Goal: Information Seeking & Learning: Check status

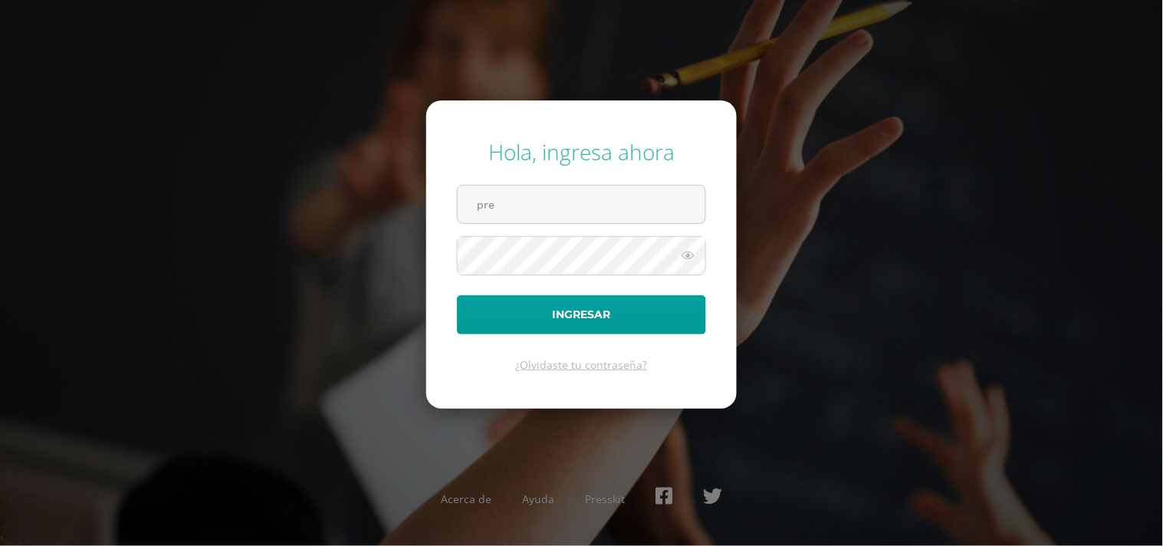
type input "[EMAIL_ADDRESS][DOMAIN_NAME]"
click at [691, 248] on icon at bounding box center [688, 255] width 20 height 18
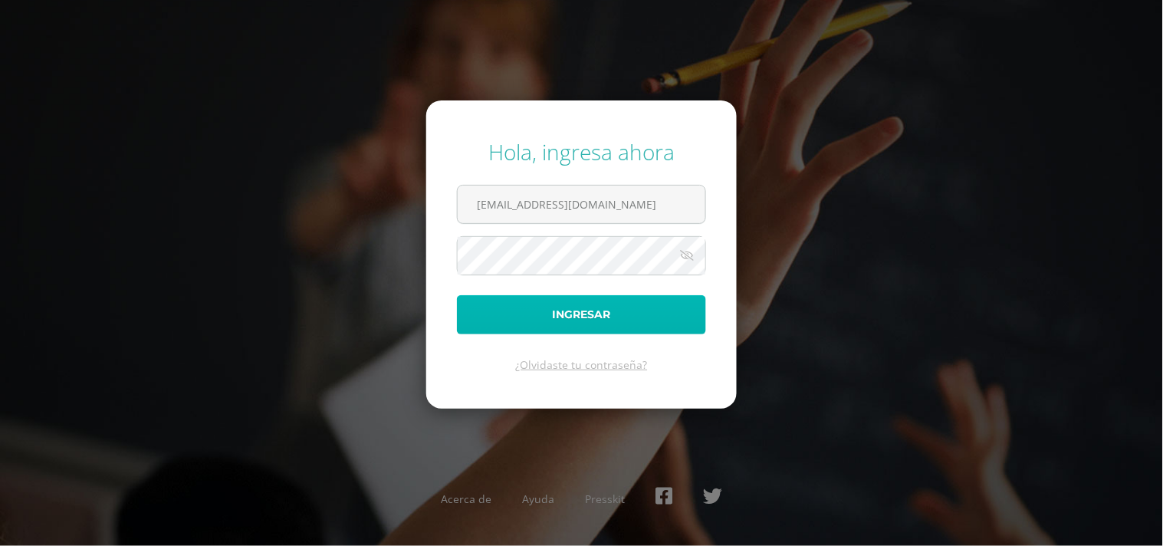
click at [627, 304] on button "Ingresar" at bounding box center [581, 314] width 249 height 39
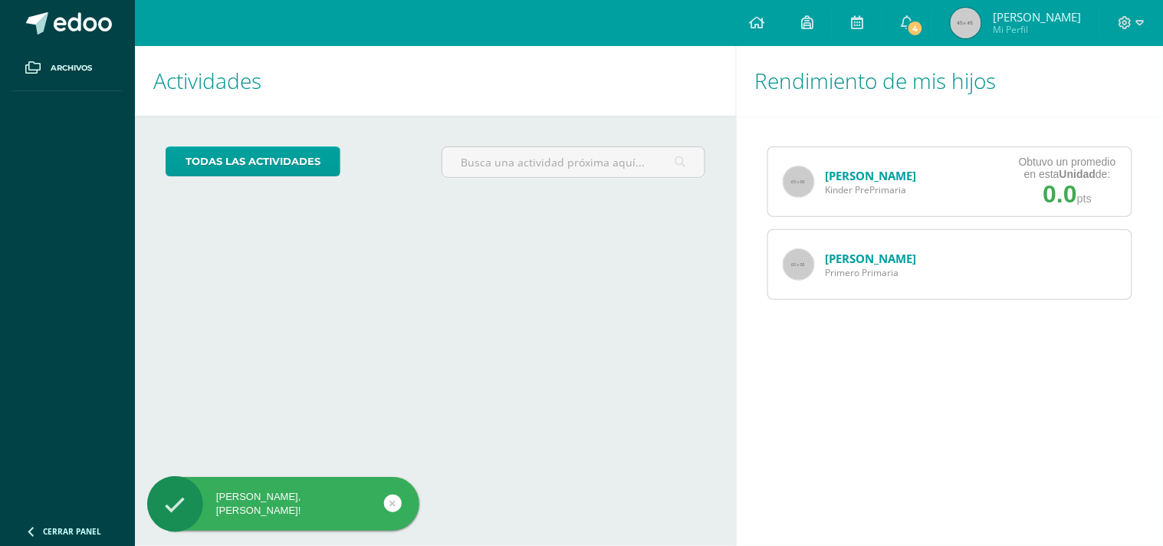
click at [887, 259] on link "[PERSON_NAME]" at bounding box center [871, 258] width 91 height 15
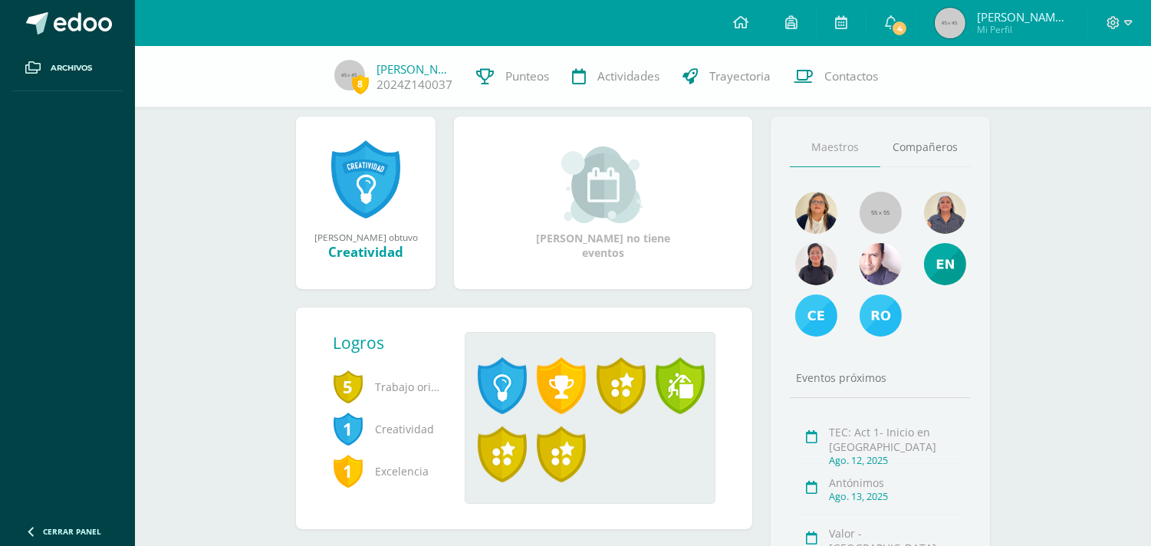
scroll to position [170, 0]
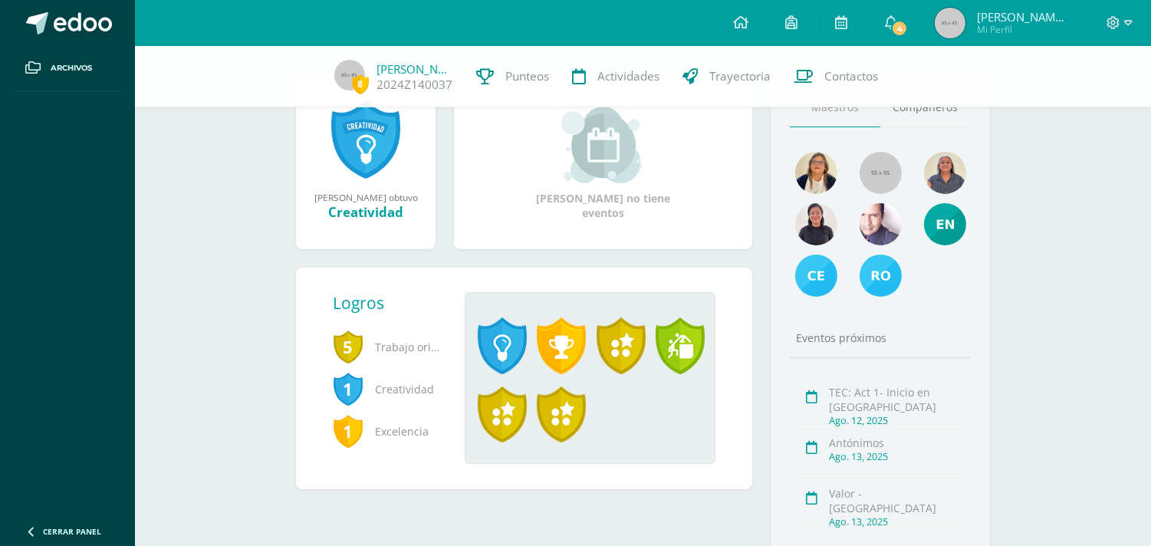
click at [359, 347] on span "5" at bounding box center [348, 346] width 31 height 35
click at [359, 437] on span "1" at bounding box center [348, 430] width 31 height 35
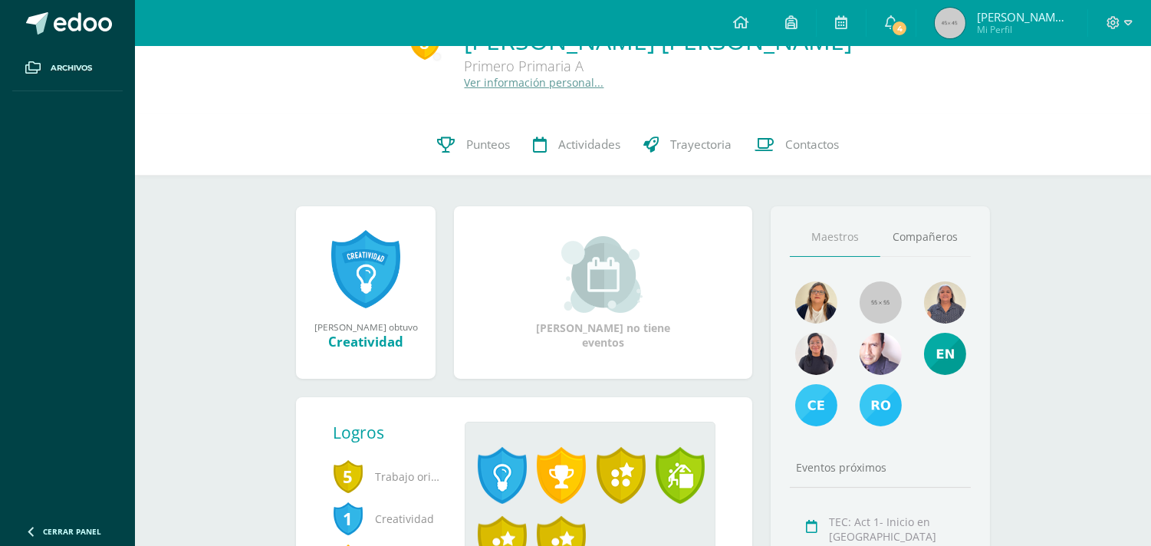
scroll to position [85, 0]
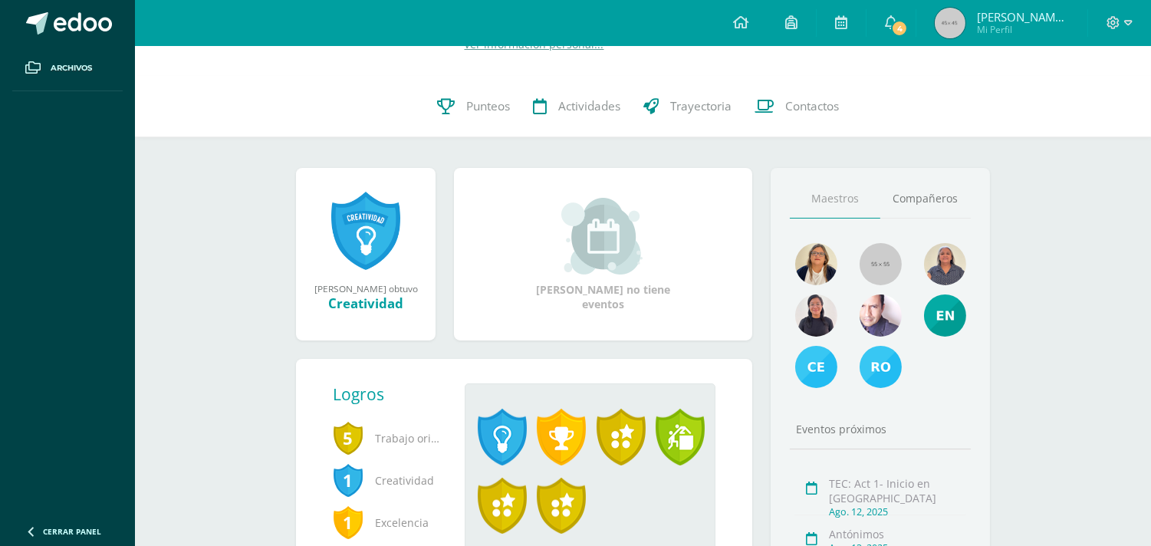
click at [361, 242] on link at bounding box center [365, 231] width 69 height 80
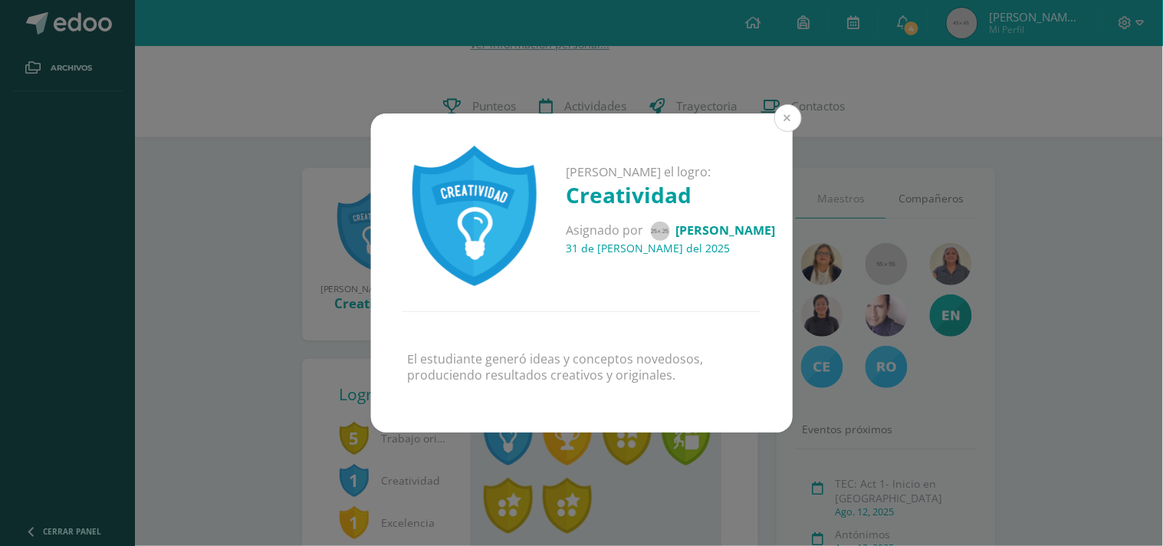
click at [782, 117] on button at bounding box center [789, 118] width 28 height 28
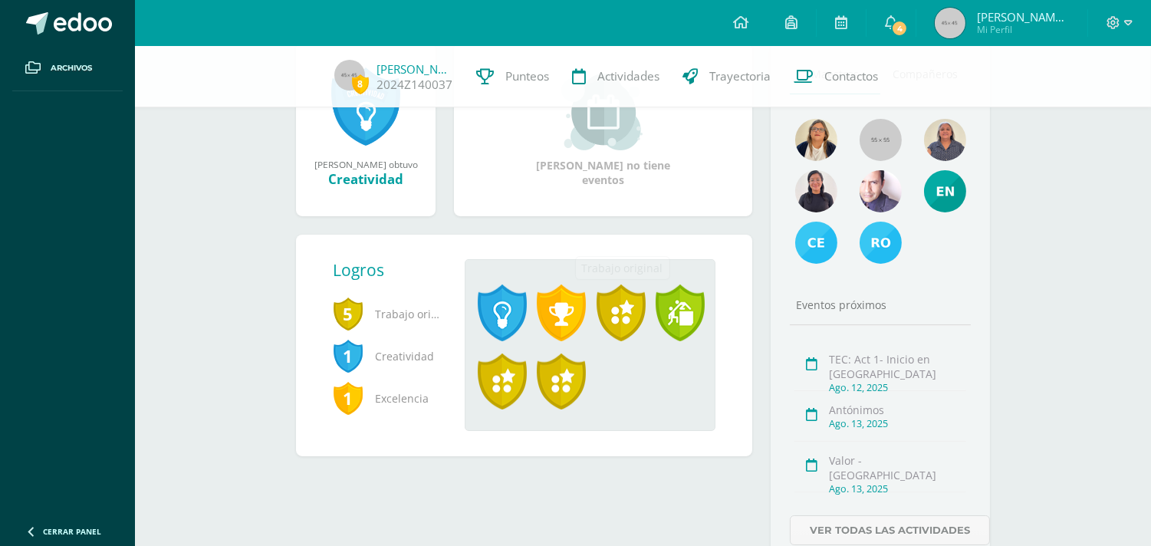
scroll to position [255, 0]
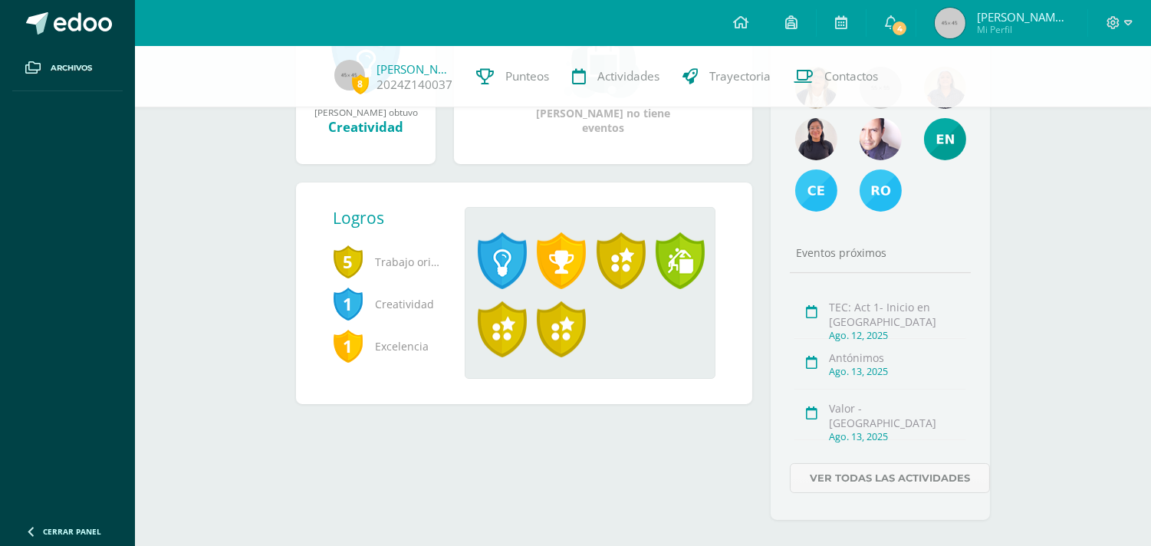
click at [353, 263] on span "5" at bounding box center [348, 261] width 31 height 35
click at [505, 265] on span at bounding box center [502, 260] width 49 height 57
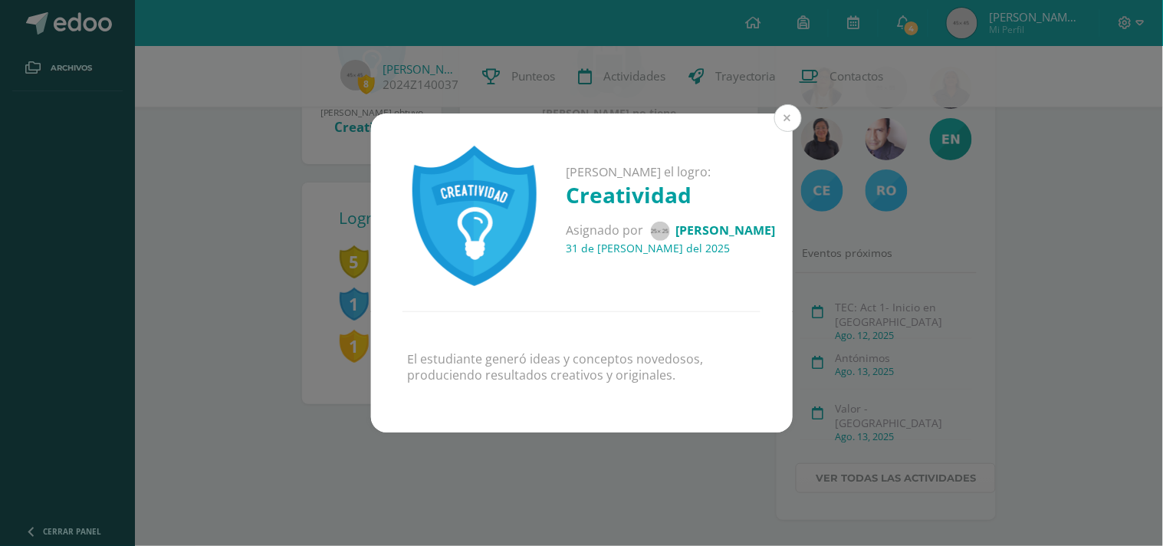
click at [791, 117] on button at bounding box center [789, 118] width 28 height 28
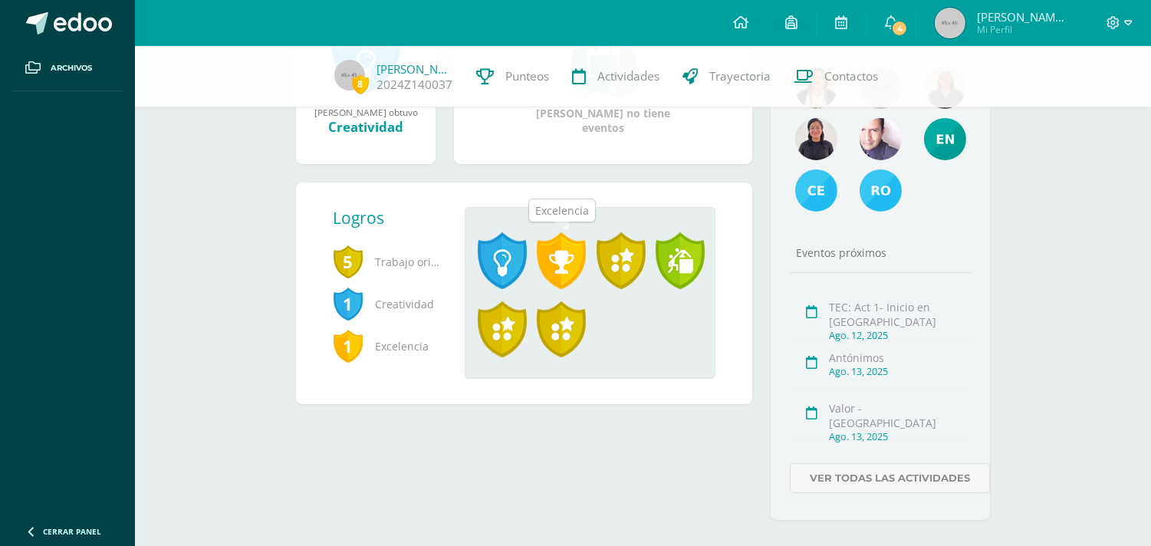
click at [563, 256] on span at bounding box center [561, 260] width 49 height 57
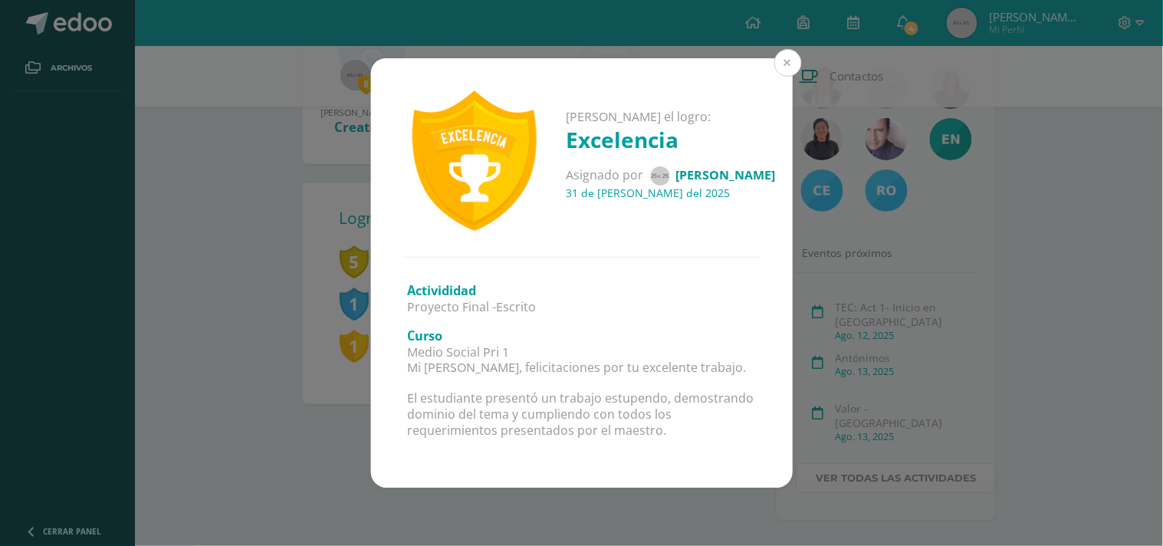
click at [785, 58] on button at bounding box center [789, 63] width 28 height 28
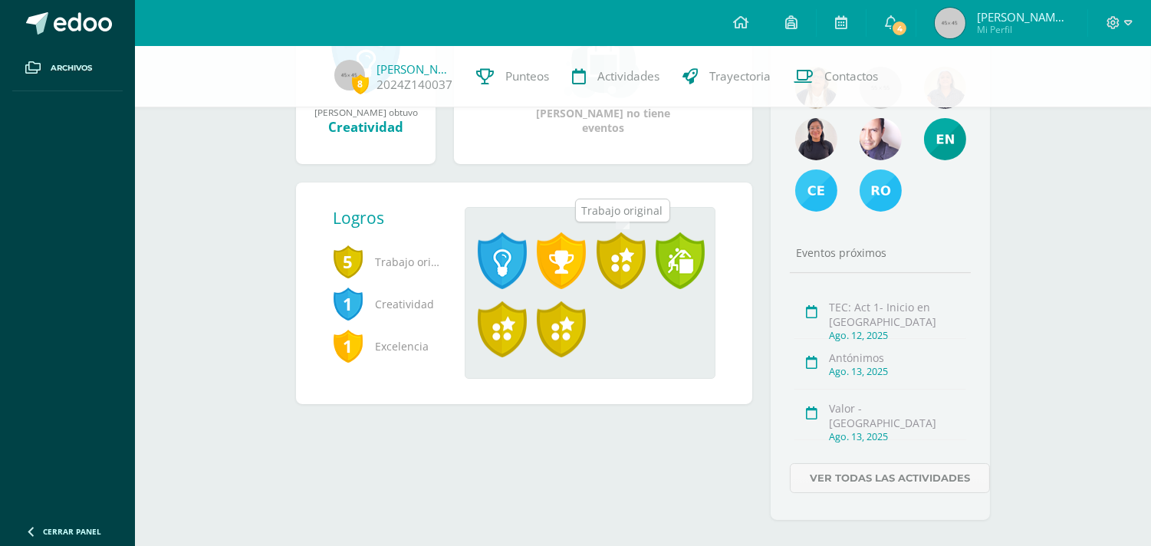
click at [629, 255] on span at bounding box center [621, 260] width 49 height 57
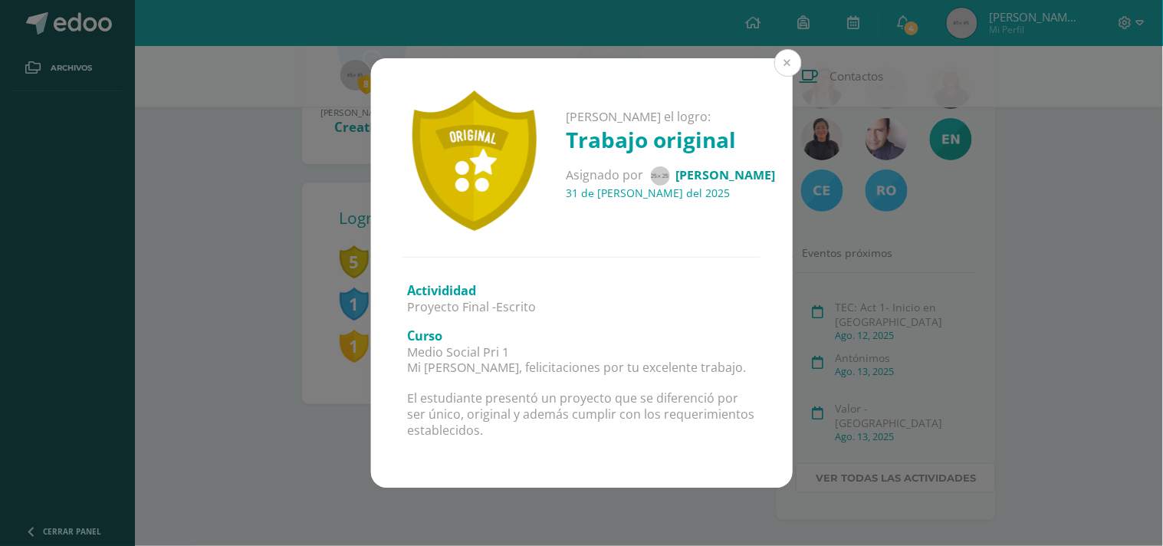
click at [792, 56] on button at bounding box center [789, 63] width 28 height 28
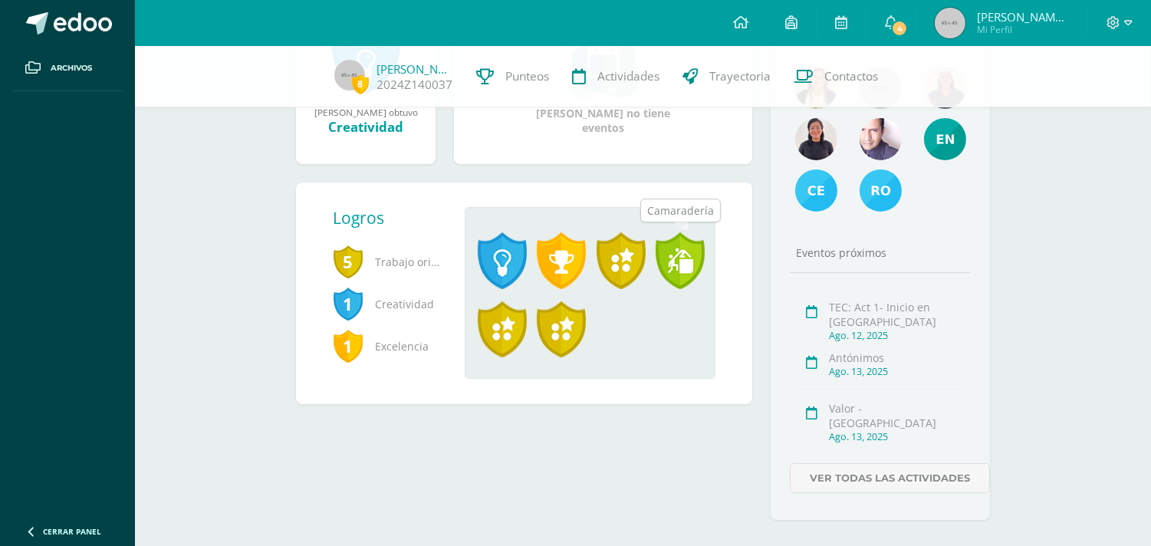
click at [688, 254] on span at bounding box center [680, 260] width 49 height 57
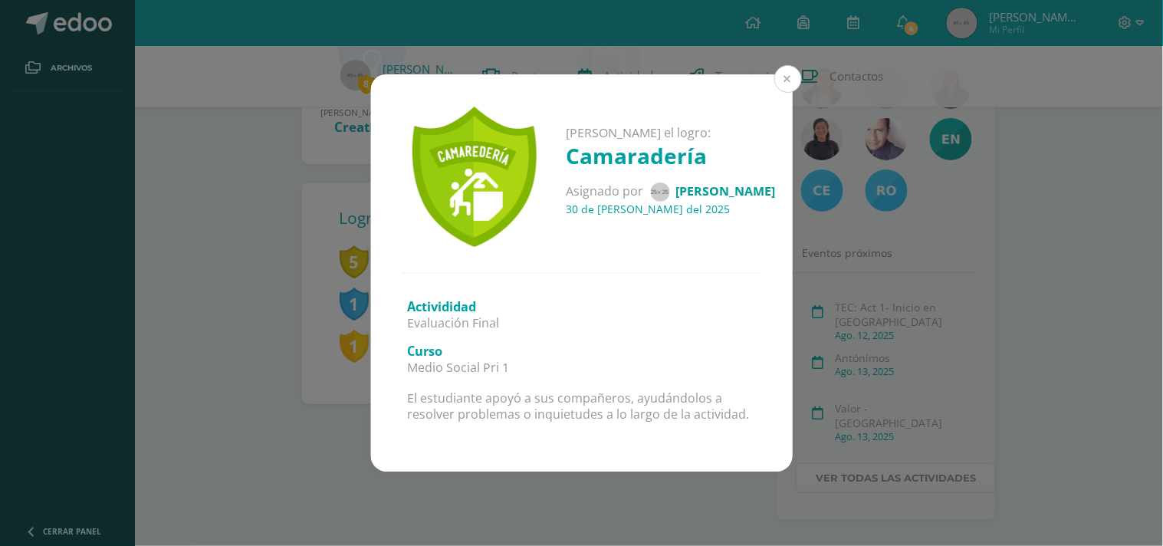
click at [790, 77] on button at bounding box center [789, 79] width 28 height 28
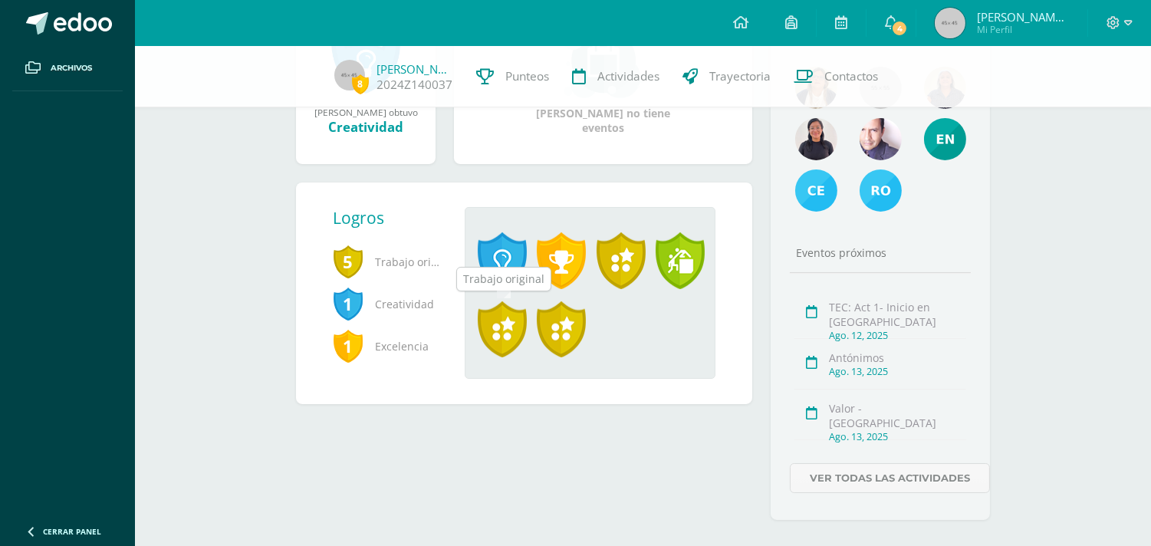
click at [515, 325] on span at bounding box center [502, 329] width 49 height 57
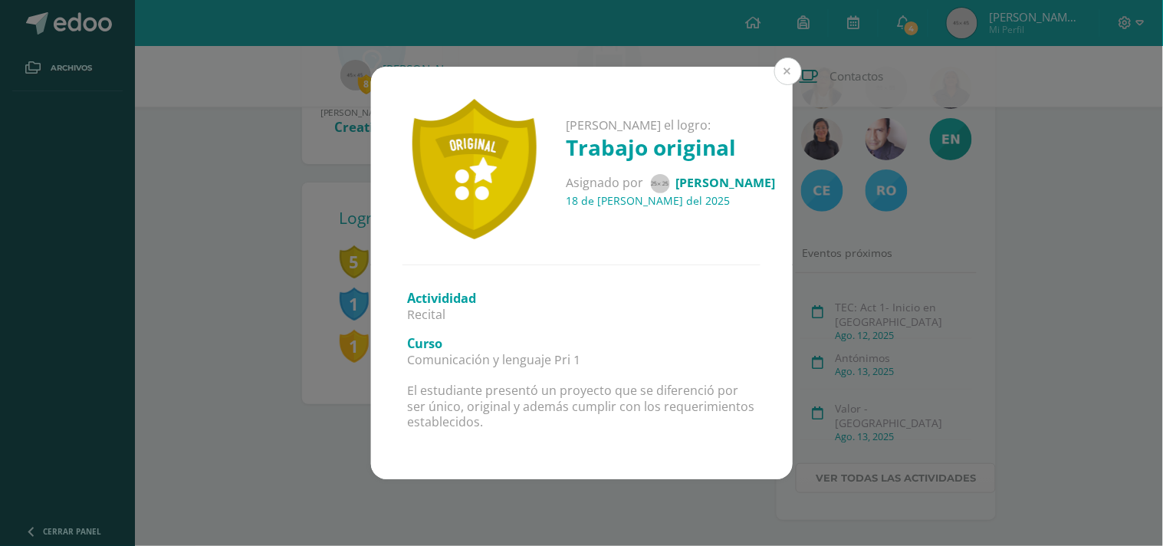
click at [788, 74] on button at bounding box center [789, 72] width 28 height 28
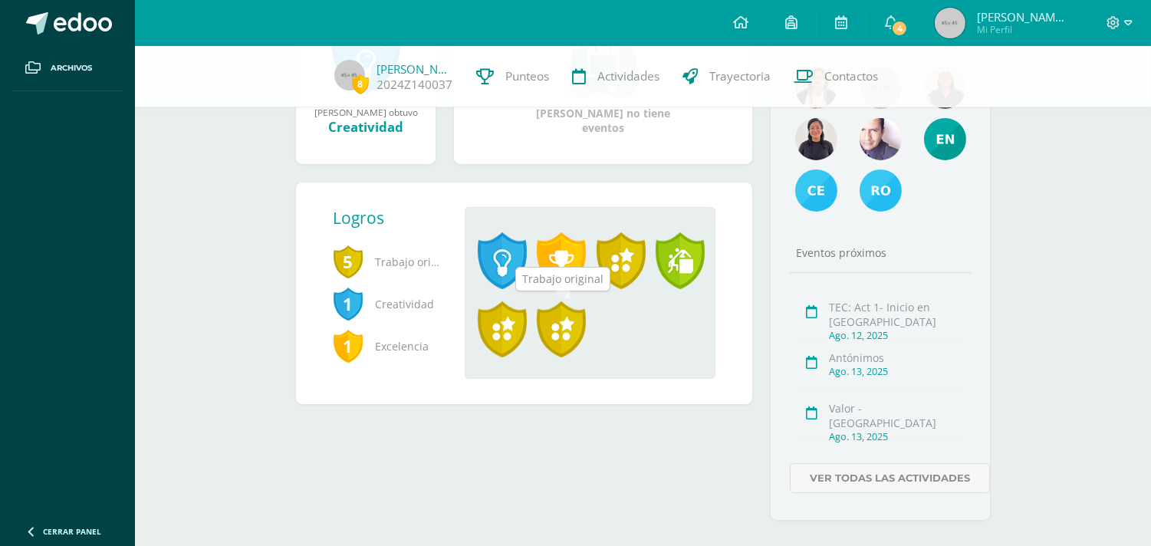
click at [570, 334] on span at bounding box center [561, 329] width 49 height 57
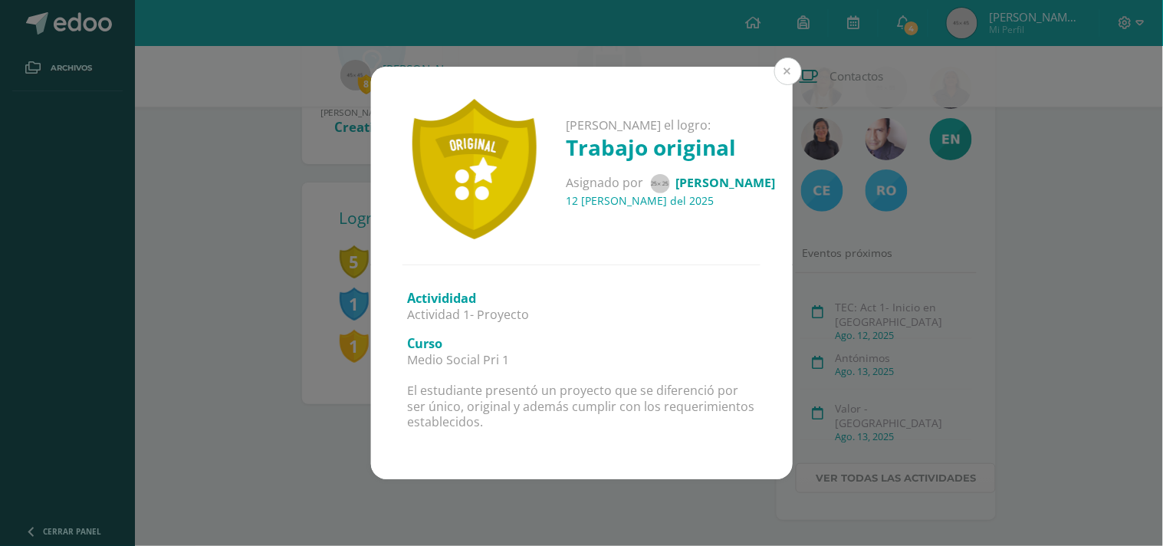
click at [793, 70] on button at bounding box center [789, 72] width 28 height 28
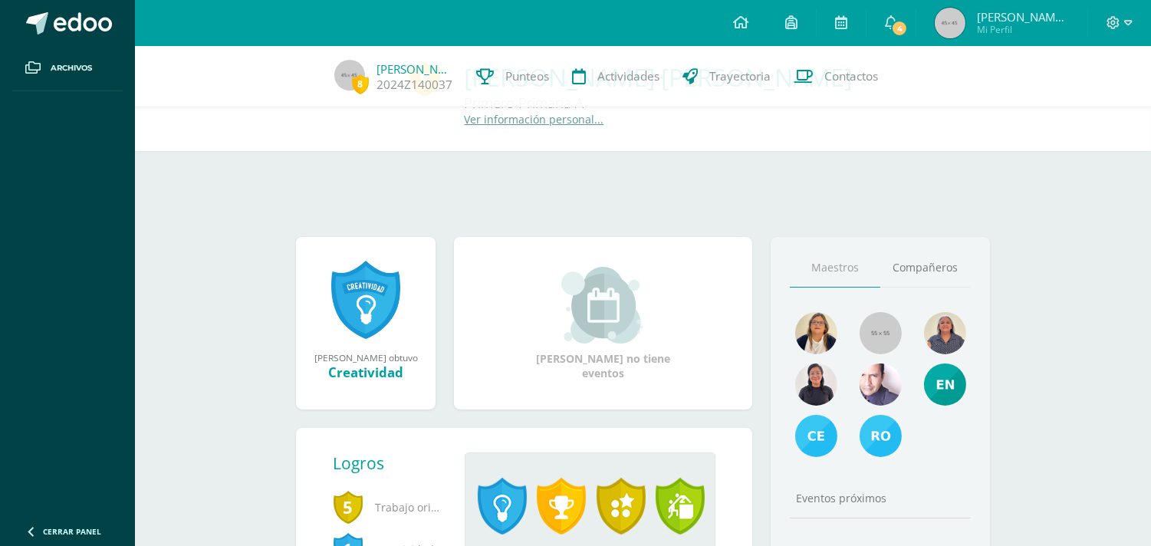
scroll to position [0, 0]
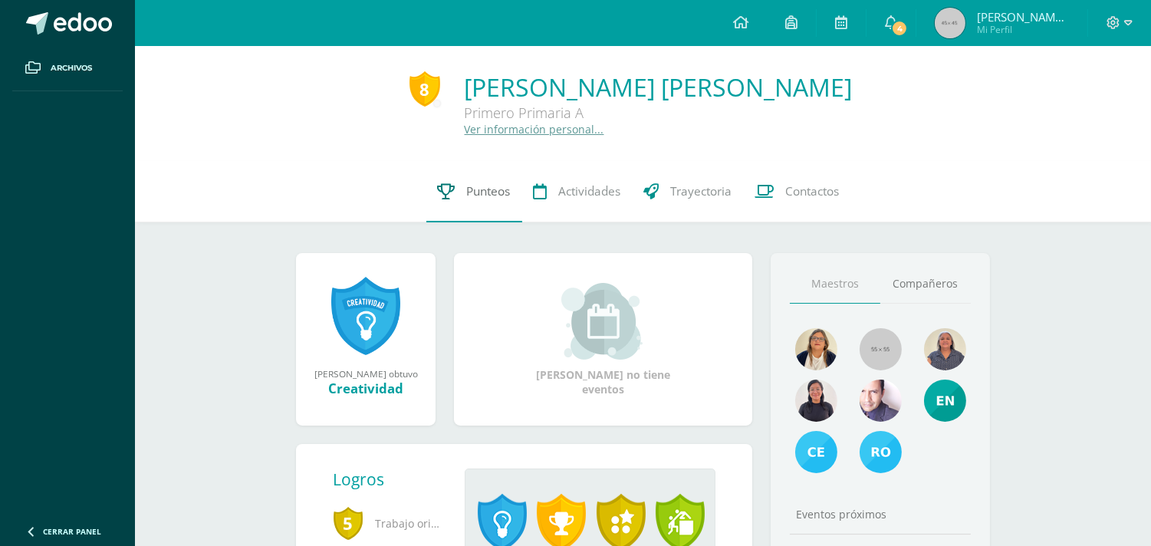
click at [489, 194] on span "Punteos" at bounding box center [489, 191] width 44 height 16
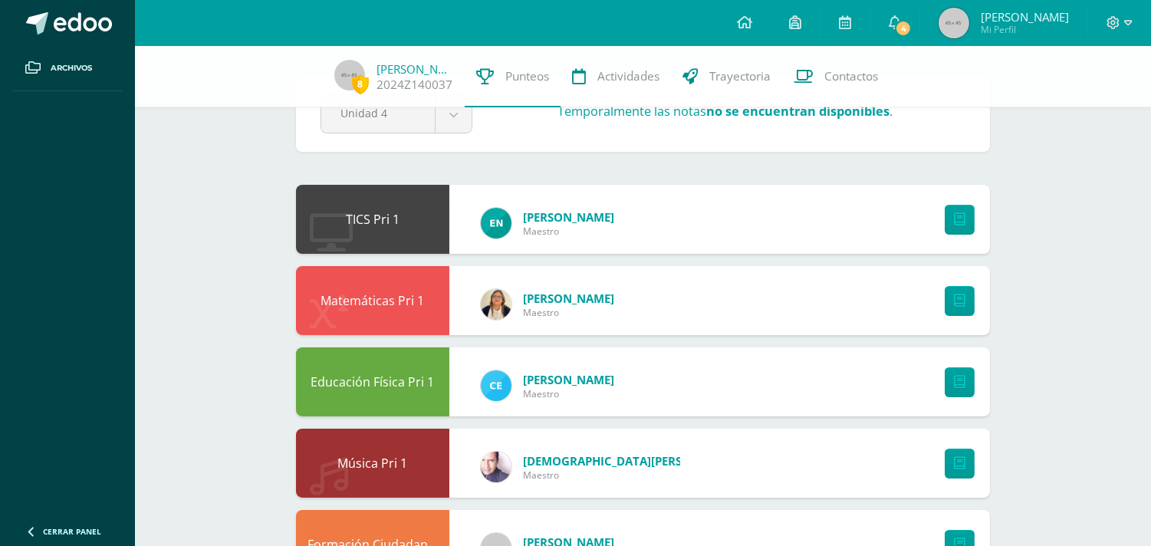
scroll to position [85, 0]
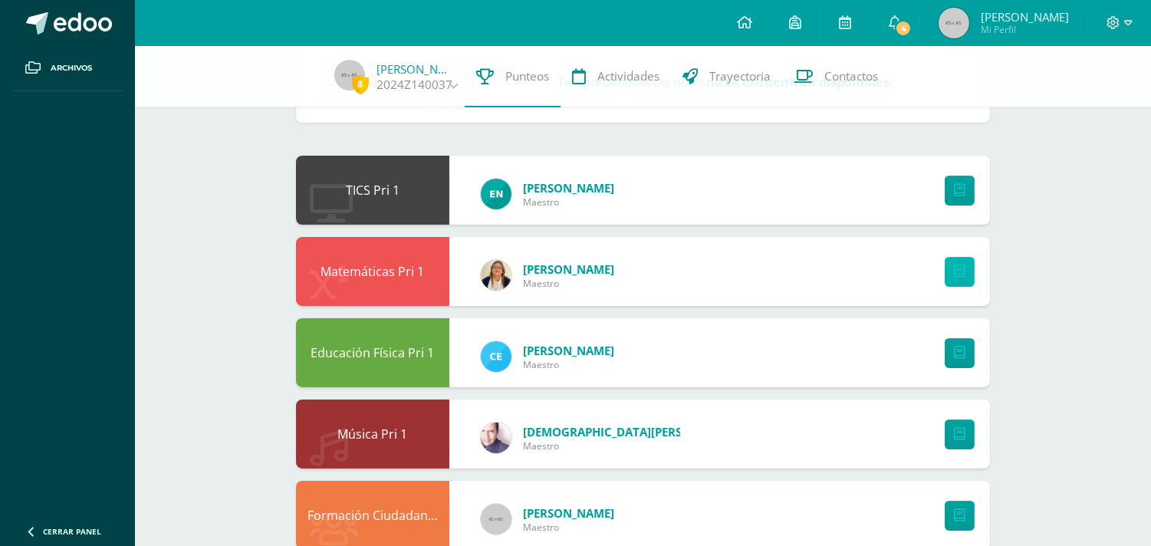
click at [959, 270] on icon at bounding box center [960, 271] width 12 height 13
click at [966, 185] on link at bounding box center [960, 191] width 30 height 30
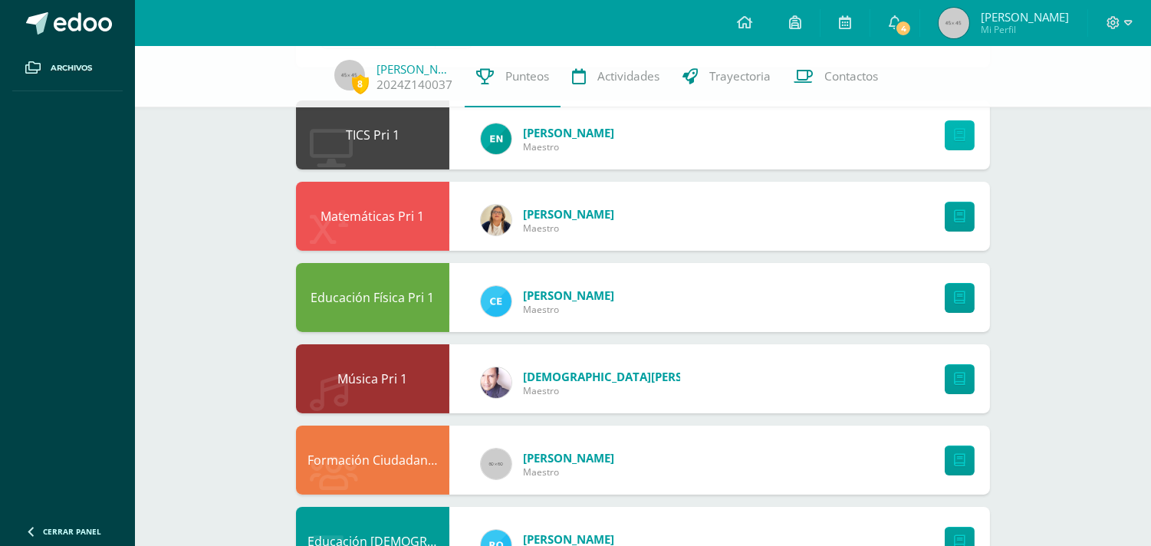
scroll to position [170, 0]
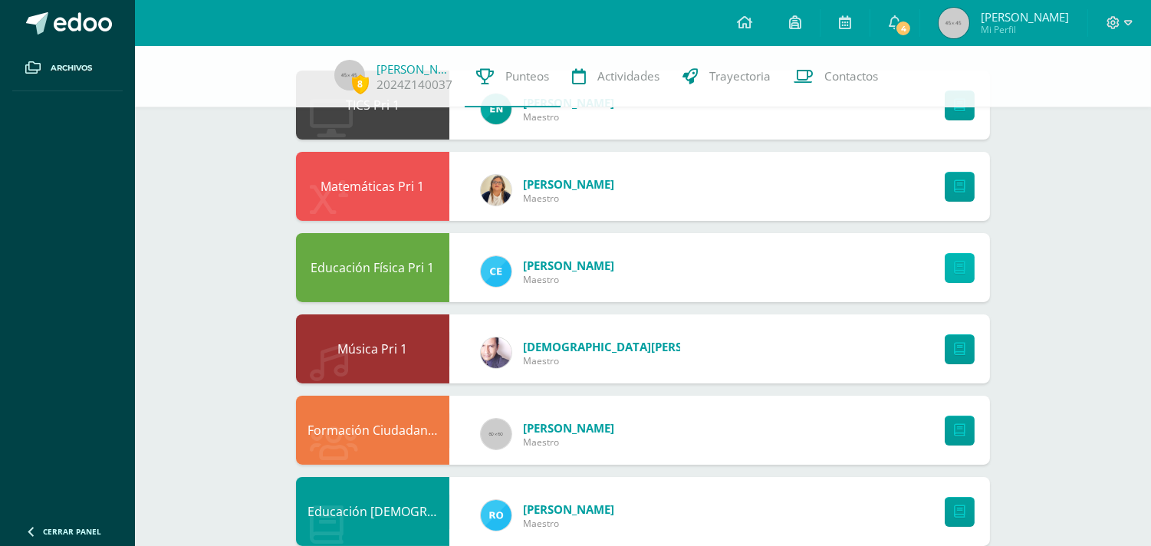
click at [956, 266] on icon at bounding box center [960, 268] width 12 height 13
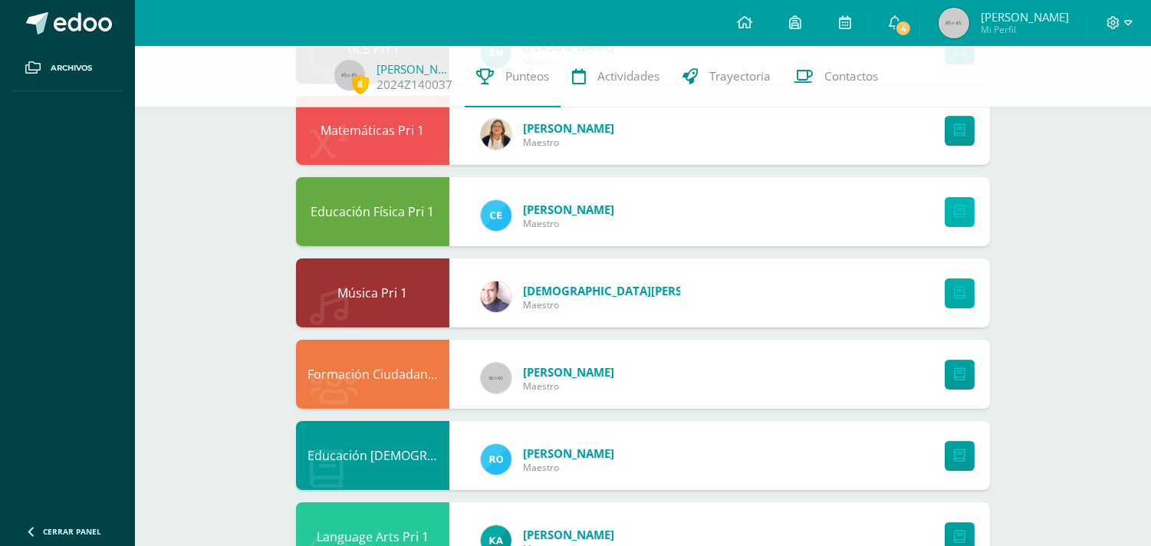
scroll to position [255, 0]
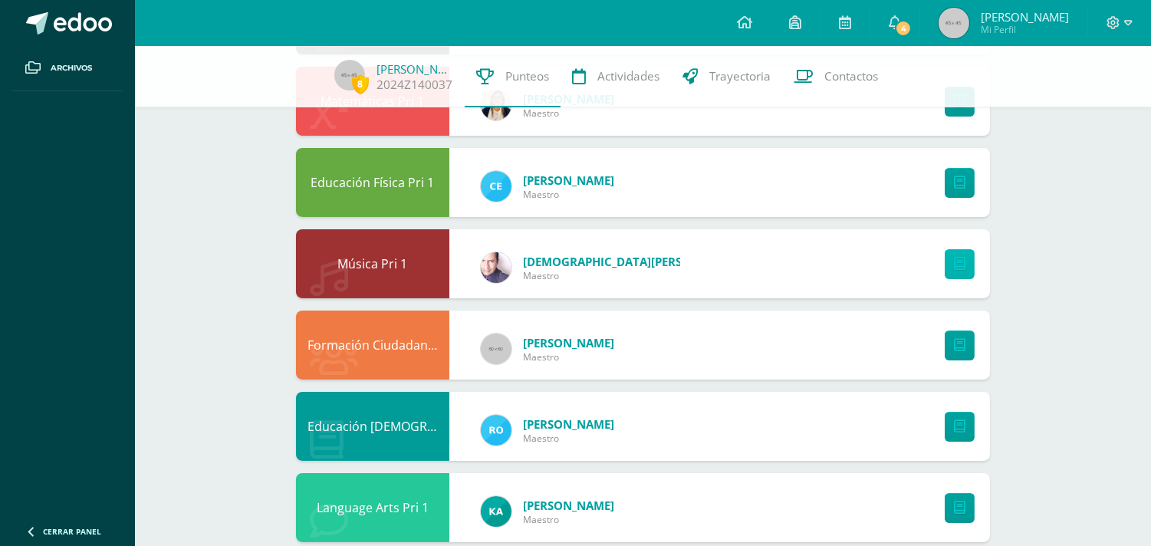
click at [969, 265] on link at bounding box center [960, 264] width 30 height 30
click at [956, 343] on icon at bounding box center [960, 345] width 12 height 13
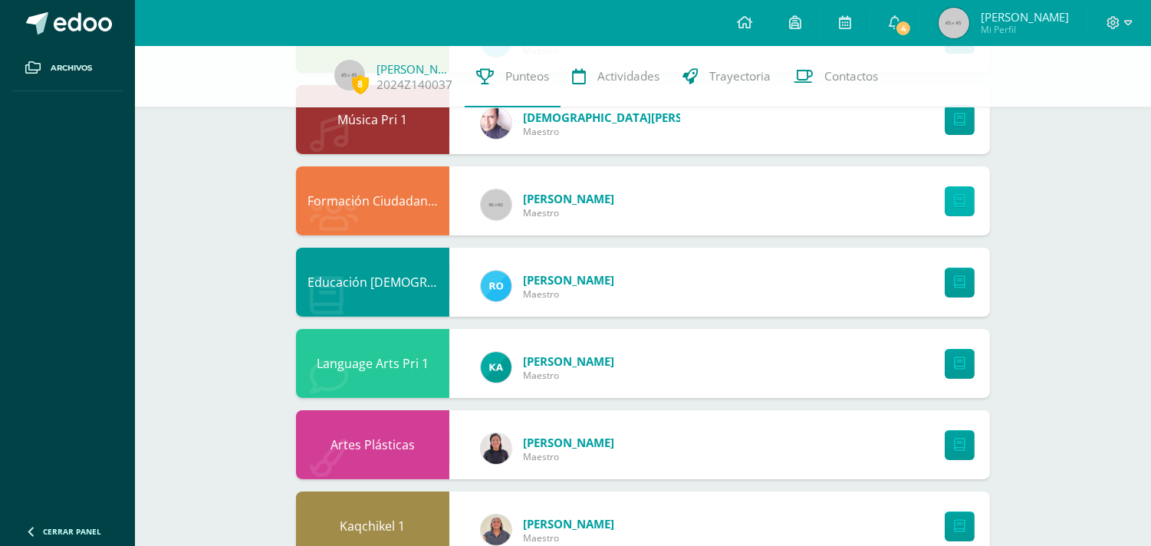
scroll to position [426, 0]
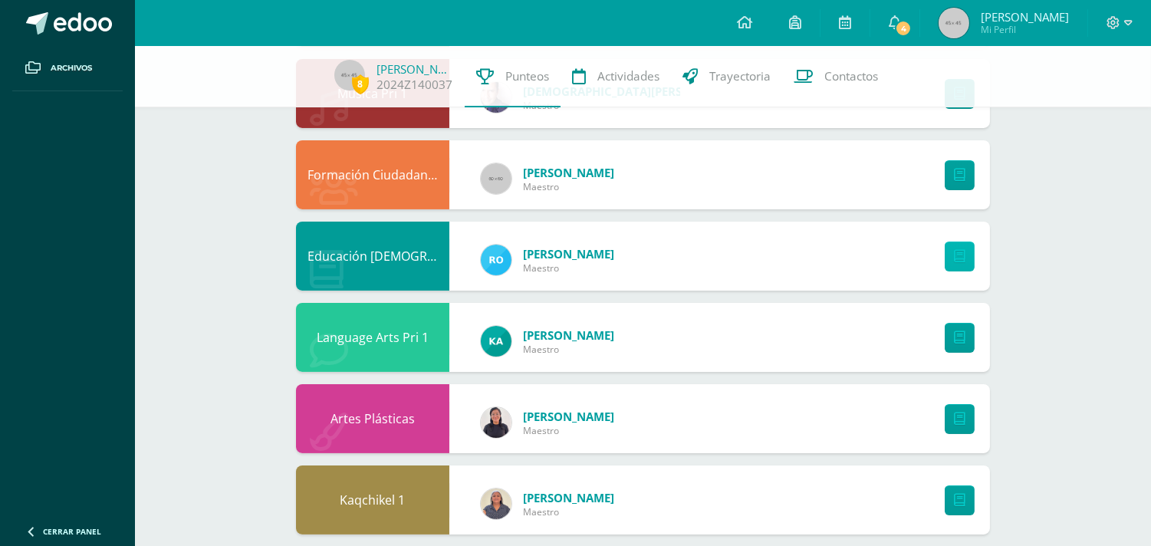
click at [969, 251] on link at bounding box center [960, 257] width 30 height 30
click at [969, 330] on link at bounding box center [960, 338] width 30 height 30
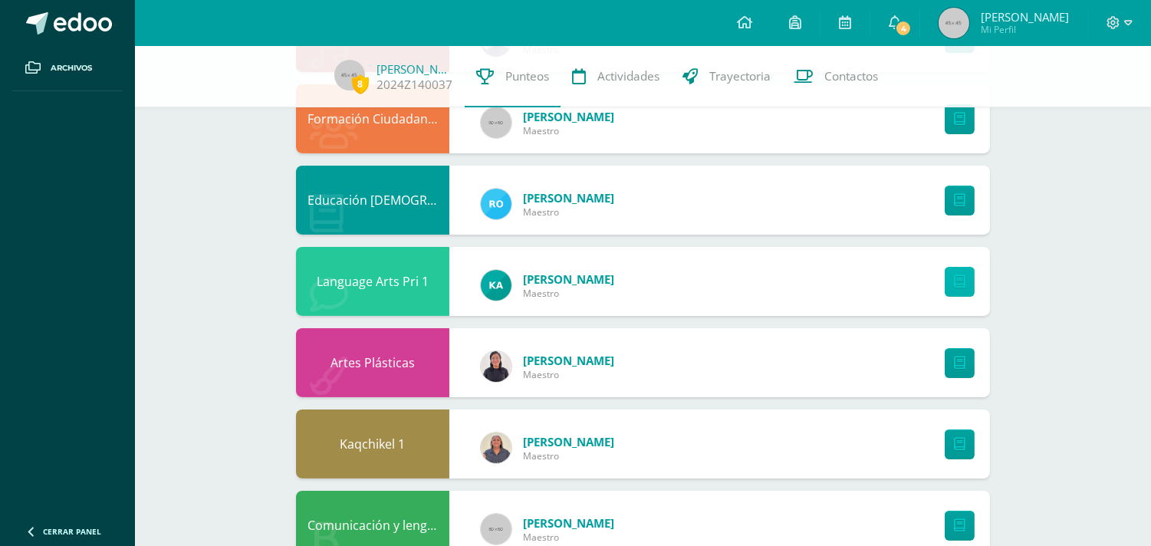
scroll to position [511, 0]
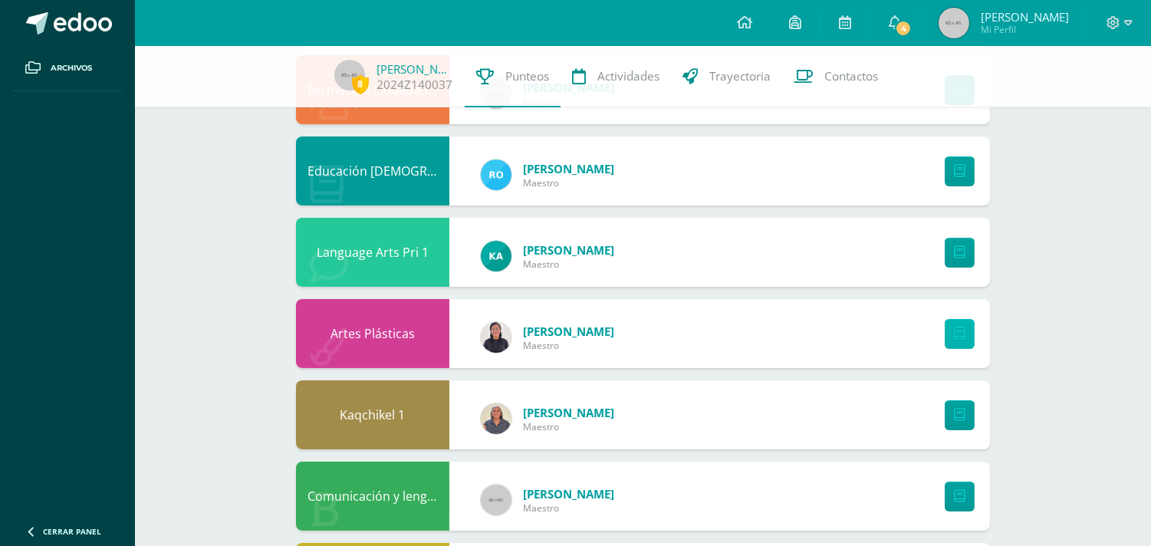
click at [961, 333] on icon at bounding box center [960, 333] width 12 height 13
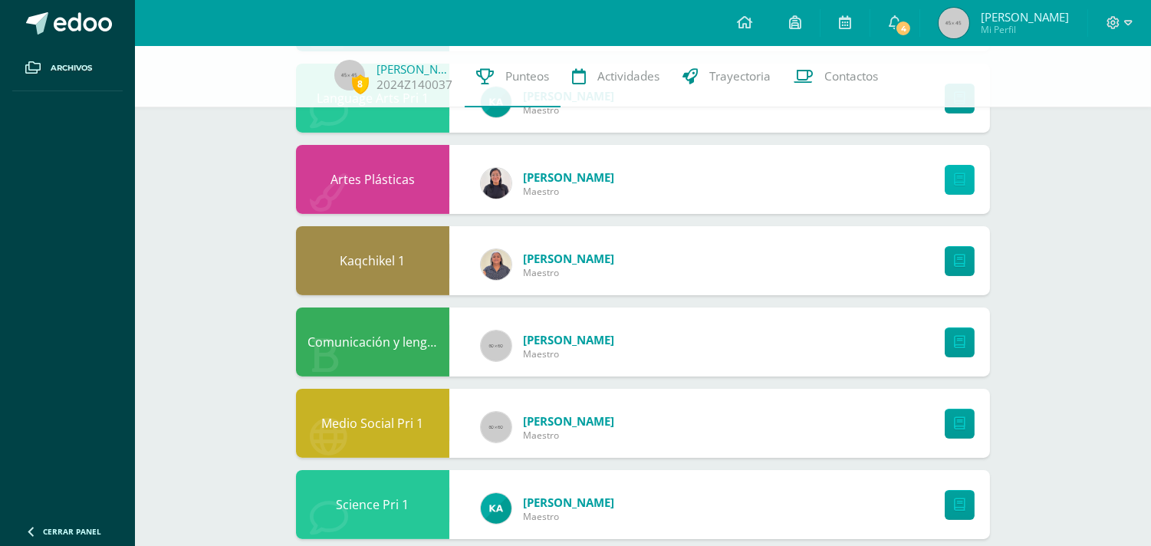
scroll to position [681, 0]
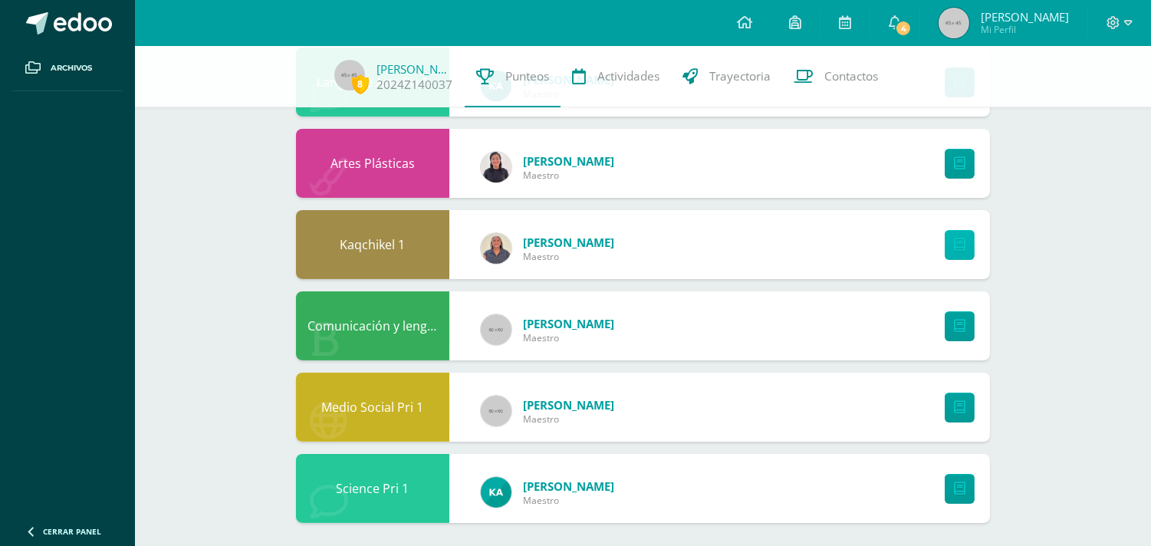
click at [954, 239] on icon at bounding box center [960, 245] width 12 height 13
click at [955, 320] on icon at bounding box center [960, 326] width 12 height 13
click at [964, 403] on icon at bounding box center [960, 407] width 12 height 13
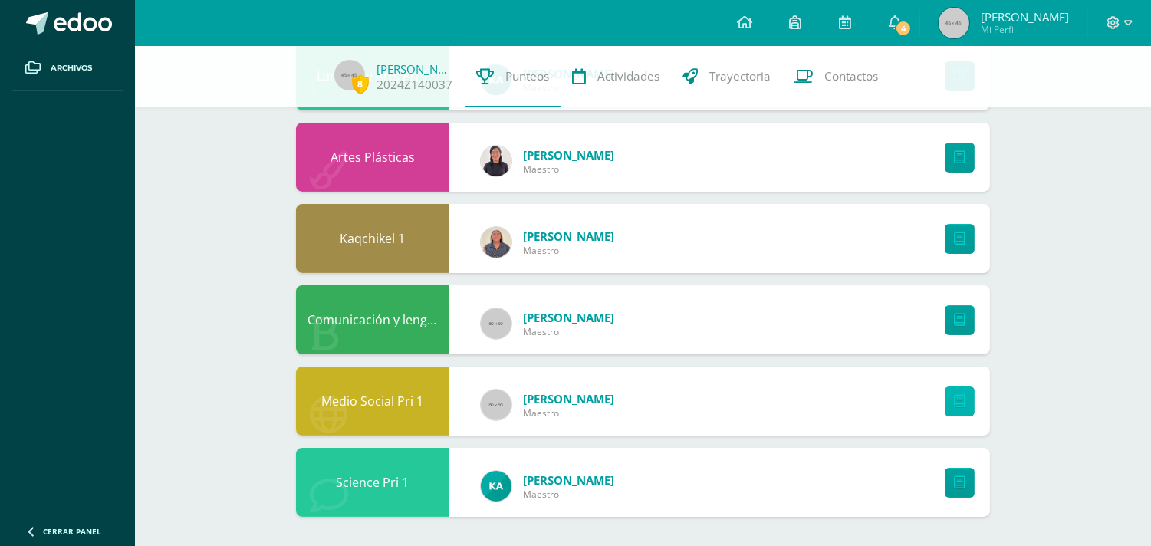
scroll to position [688, 0]
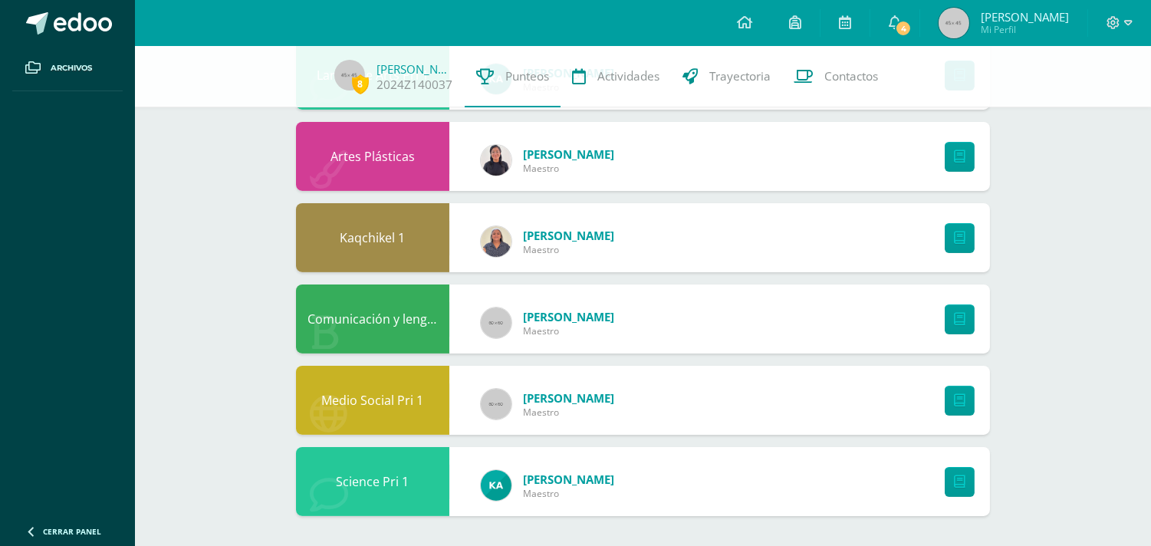
click at [963, 484] on icon at bounding box center [960, 481] width 12 height 13
click at [734, 77] on span "Trayectoria" at bounding box center [739, 76] width 61 height 16
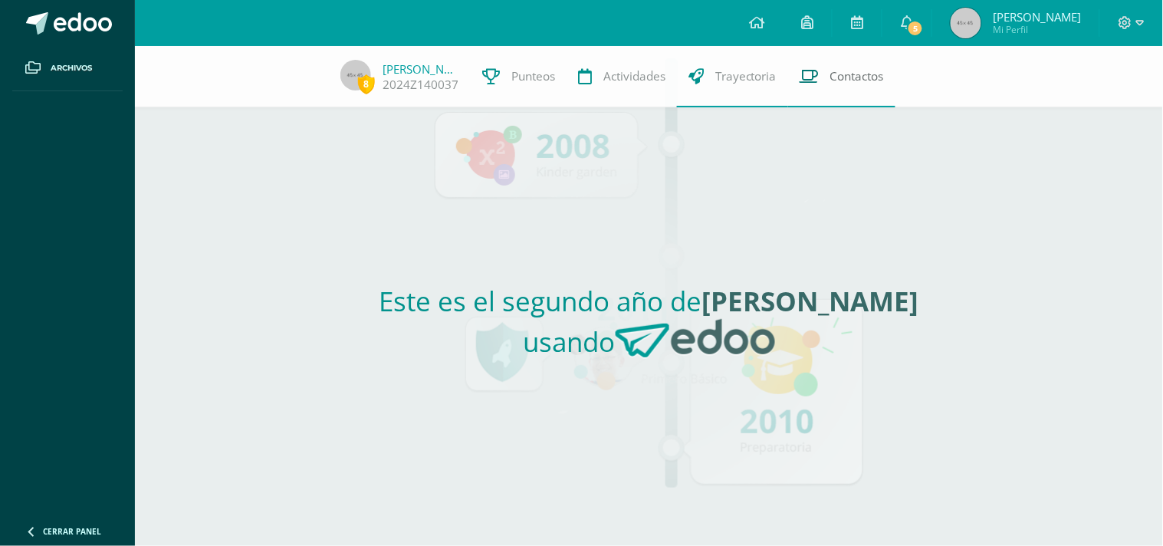
click at [845, 74] on span "Contactos" at bounding box center [858, 76] width 54 height 16
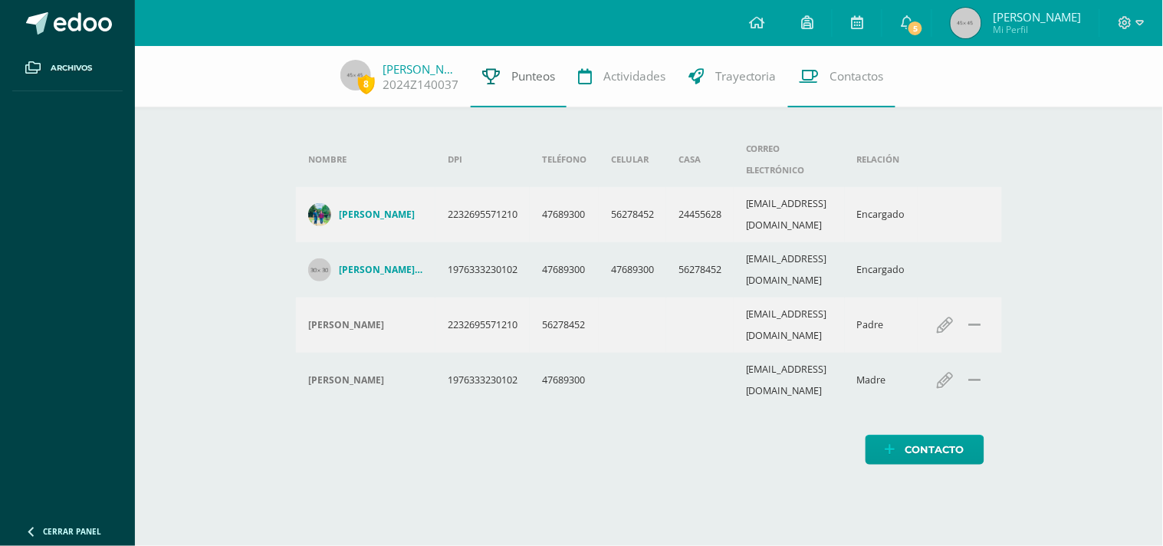
click at [518, 79] on span "Punteos" at bounding box center [534, 76] width 44 height 16
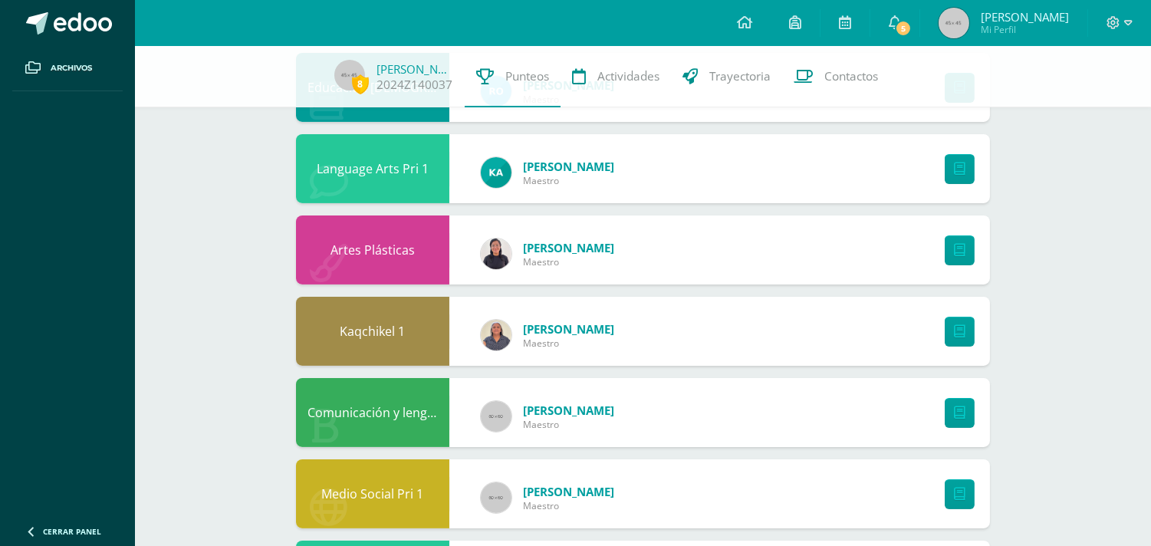
scroll to position [688, 0]
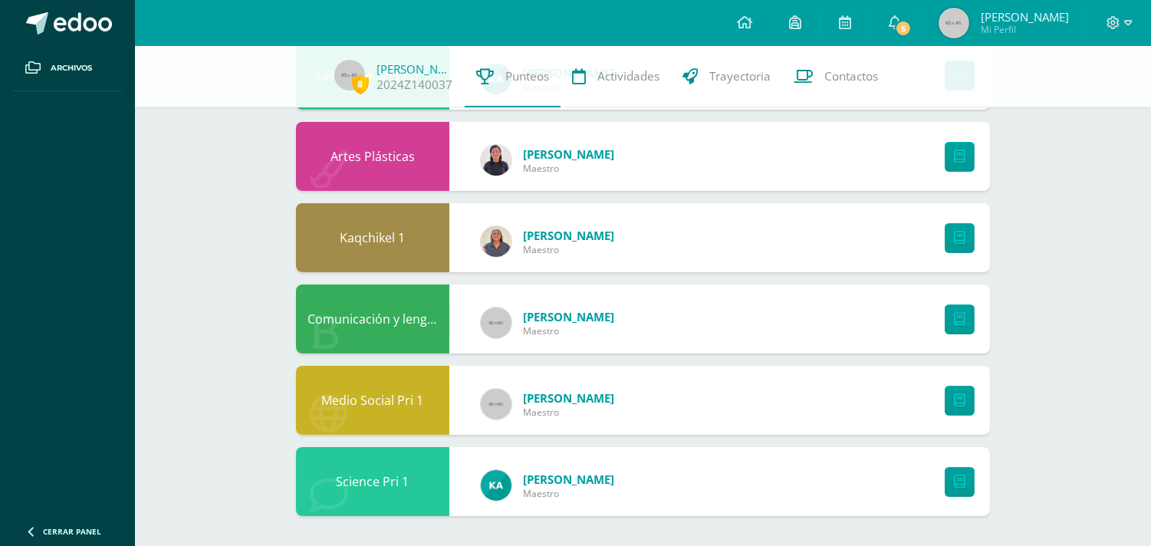
click at [368, 477] on div "Science Pri 1" at bounding box center [372, 481] width 153 height 69
click at [530, 480] on link "[PERSON_NAME]" at bounding box center [568, 479] width 91 height 15
click at [957, 476] on icon at bounding box center [960, 481] width 12 height 13
click at [1023, 12] on span "[PERSON_NAME]" at bounding box center [1025, 16] width 88 height 15
